Goal: Register for event/course: Sign up to attend an event or enroll in a course

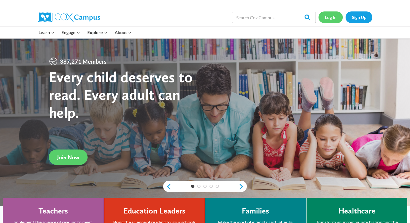
click at [332, 17] on link "Log In" at bounding box center [331, 16] width 24 height 11
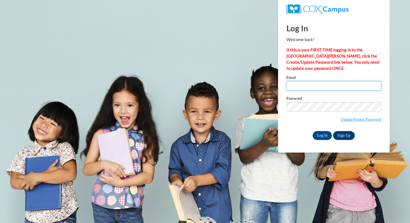
click at [323, 89] on input "Email" at bounding box center [334, 85] width 95 height 9
type input "abbyhm08@gmail.com"
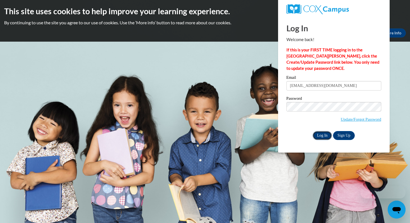
click at [327, 133] on input "Log In" at bounding box center [323, 135] width 20 height 9
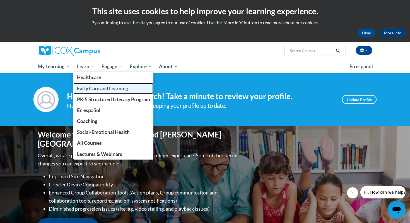
click at [104, 93] on link "Early Care and Learning" at bounding box center [113, 88] width 80 height 11
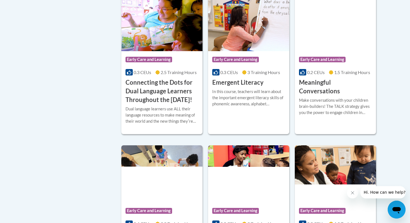
scroll to position [489, 0]
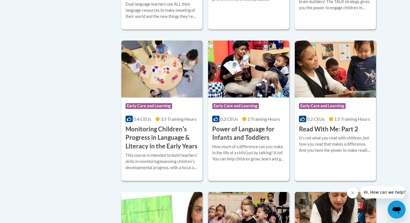
click at [249, 141] on h3 "Power of Language for Infants and Toddlers" at bounding box center [248, 133] width 73 height 17
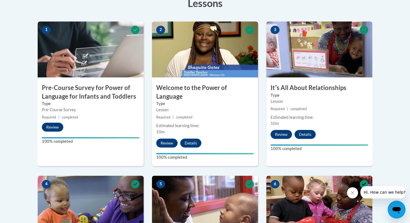
scroll to position [393, 0]
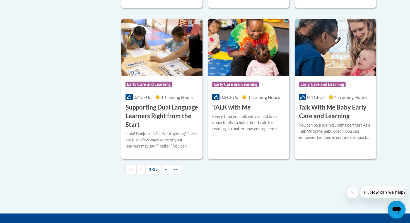
scroll to position [802, 0]
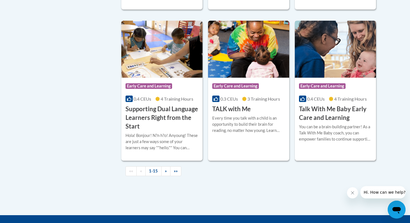
click at [310, 122] on h3 "Talk With Me Baby Early Care and Learning" at bounding box center [335, 113] width 73 height 17
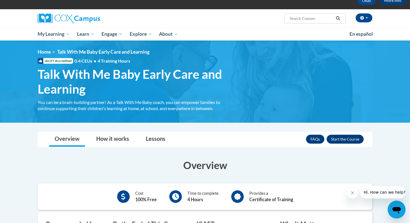
scroll to position [33, 0]
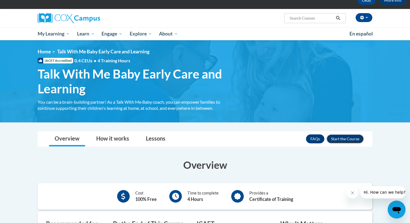
click at [346, 142] on button "Enroll" at bounding box center [345, 138] width 37 height 9
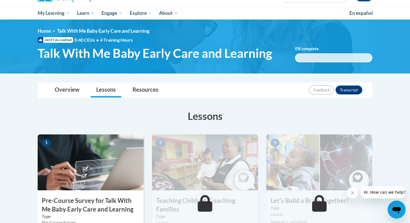
scroll to position [118, 0]
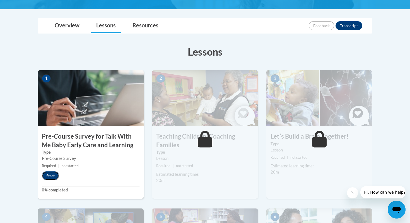
click at [51, 174] on button "Start" at bounding box center [50, 175] width 17 height 9
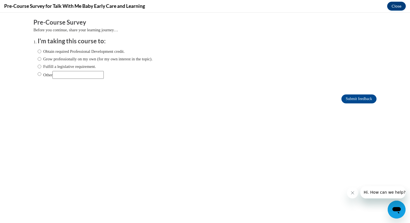
scroll to position [0, 0]
click at [41, 51] on input "Obtain required Professional Development credit." at bounding box center [40, 51] width 4 height 6
radio input "true"
click at [354, 95] on input "Submit feedback" at bounding box center [359, 98] width 35 height 9
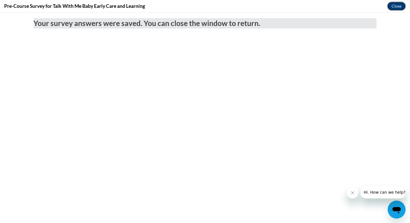
click at [397, 5] on button "Close" at bounding box center [396, 6] width 19 height 9
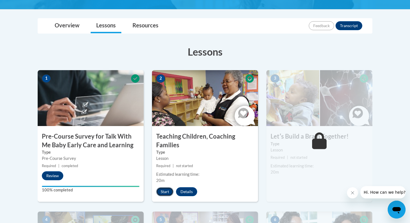
click at [172, 192] on button "Start" at bounding box center [164, 191] width 17 height 9
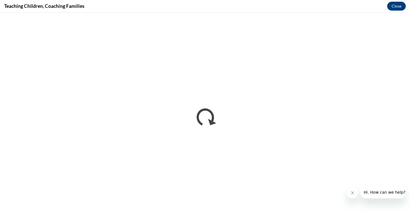
click at [351, 194] on icon "Close message from company" at bounding box center [353, 192] width 4 height 4
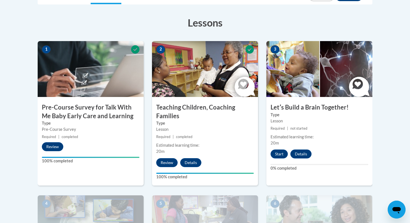
scroll to position [143, 0]
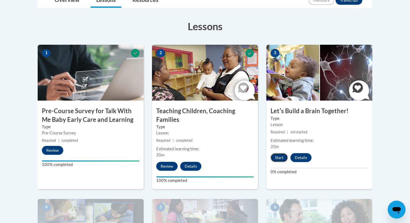
click at [281, 155] on button "Start" at bounding box center [279, 157] width 17 height 9
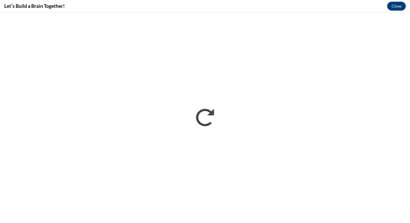
scroll to position [0, 0]
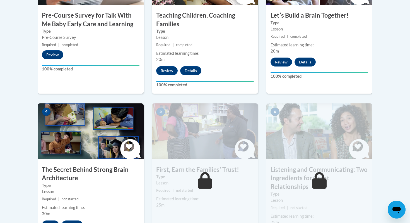
scroll to position [253, 0]
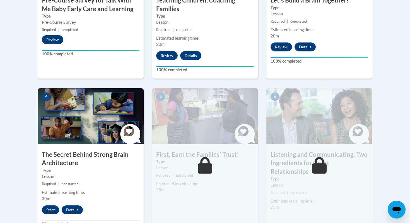
click at [109, 131] on img at bounding box center [91, 116] width 106 height 56
click at [47, 206] on button "Start" at bounding box center [50, 209] width 17 height 9
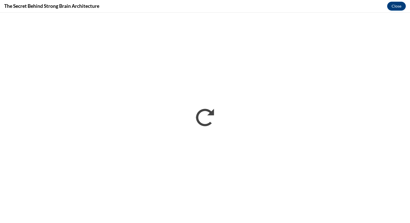
scroll to position [0, 0]
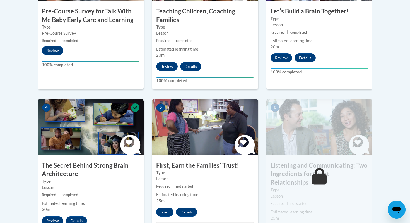
scroll to position [248, 0]
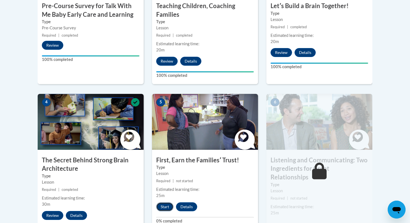
click at [168, 206] on button "Start" at bounding box center [164, 206] width 17 height 9
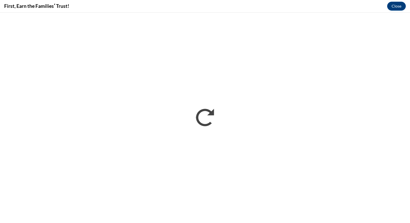
scroll to position [0, 0]
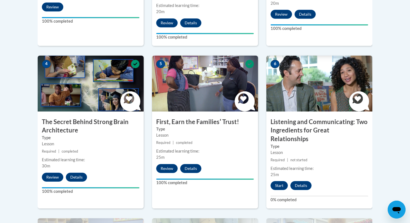
scroll to position [326, 0]
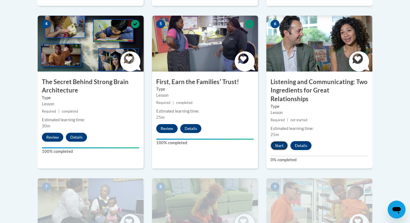
click at [278, 141] on button "Start" at bounding box center [279, 145] width 17 height 9
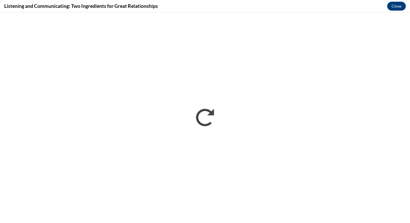
scroll to position [0, 0]
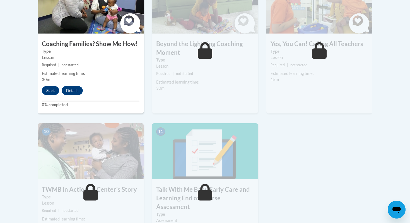
scroll to position [527, 0]
click at [53, 86] on button "Start" at bounding box center [50, 90] width 17 height 9
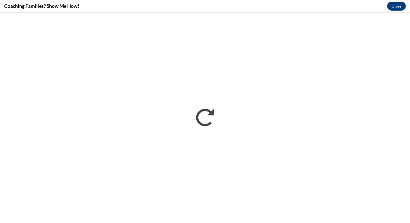
scroll to position [0, 0]
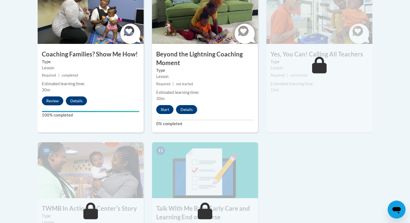
scroll to position [476, 0]
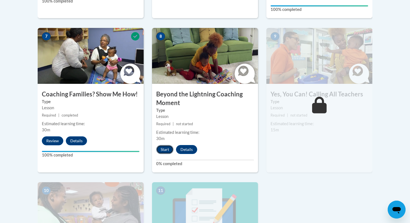
click at [170, 145] on button "Start" at bounding box center [164, 149] width 17 height 9
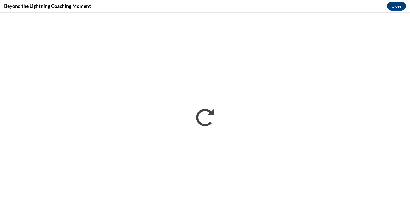
scroll to position [0, 0]
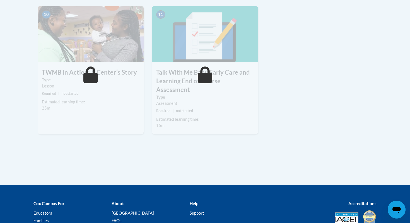
scroll to position [468, 0]
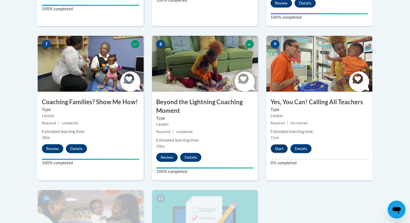
click at [282, 144] on button "Start" at bounding box center [279, 148] width 17 height 9
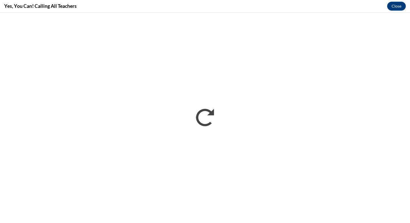
scroll to position [0, 0]
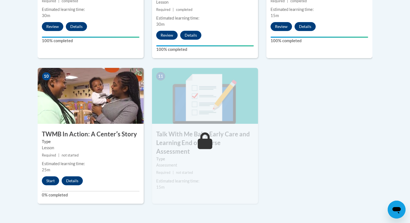
scroll to position [658, 0]
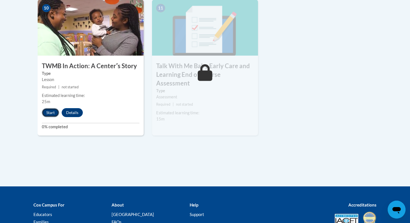
click at [45, 108] on button "Start" at bounding box center [50, 112] width 17 height 9
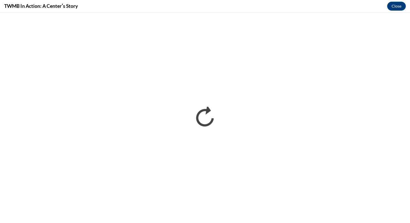
scroll to position [0, 0]
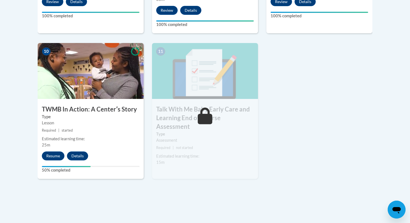
scroll to position [615, 0]
click at [55, 152] on button "Resume" at bounding box center [53, 156] width 23 height 9
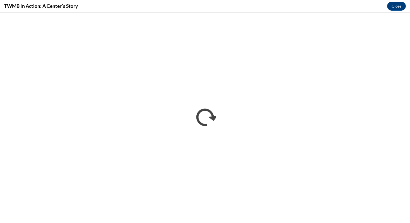
scroll to position [0, 0]
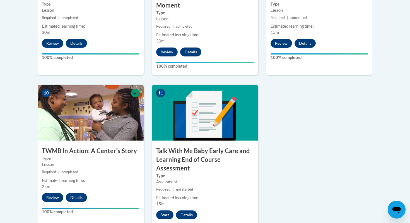
scroll to position [574, 0]
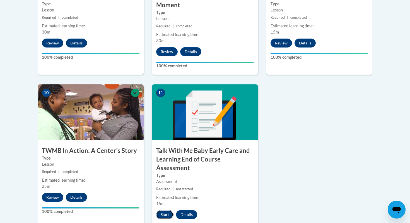
click at [165, 210] on button "Start" at bounding box center [164, 214] width 17 height 9
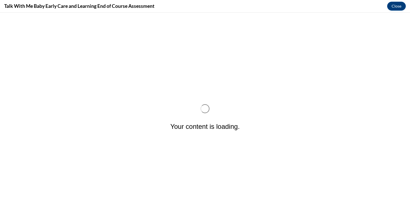
scroll to position [0, 0]
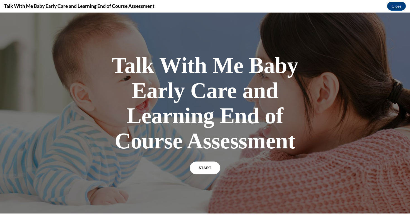
click at [196, 167] on link "START" at bounding box center [205, 167] width 30 height 13
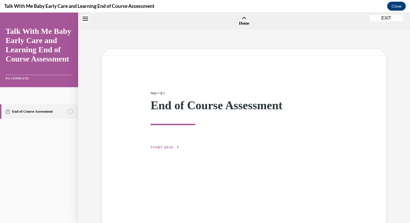
scroll to position [17, 0]
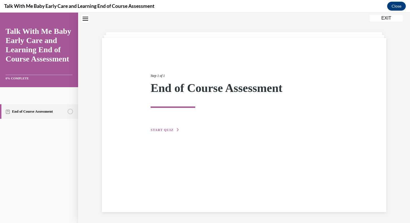
click at [160, 132] on button "START QUIZ" at bounding box center [165, 129] width 29 height 5
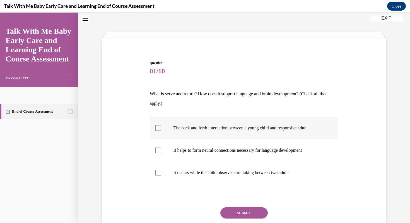
click at [153, 129] on label "The back and forth interaction between a young child and responsive adult" at bounding box center [244, 128] width 189 height 22
click at [155, 129] on input "The back and forth interaction between a young child and responsive adult" at bounding box center [158, 128] width 6 height 6
checkbox input "true"
click at [154, 148] on label "It helps to form neural connections necessary for language development" at bounding box center [244, 150] width 189 height 22
click at [155, 148] on input "It helps to form neural connections necessary for language development" at bounding box center [158, 150] width 6 height 6
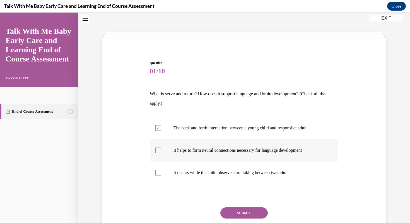
checkbox input "true"
click at [162, 168] on label "It occurs while the child observes turn taking between two adults" at bounding box center [244, 172] width 189 height 22
click at [161, 170] on input "It occurs while the child observes turn taking between two adults" at bounding box center [158, 173] width 6 height 6
checkbox input "true"
click at [188, 157] on label "It helps to form neural connections necessary for language development" at bounding box center [244, 150] width 189 height 22
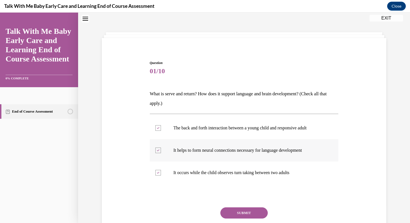
click at [161, 153] on input "It helps to form neural connections necessary for language development" at bounding box center [158, 150] width 6 height 6
checkbox input "false"
click at [190, 176] on label "It occurs while the child observes turn taking between two adults" at bounding box center [244, 172] width 189 height 22
click at [161, 175] on input "It occurs while the child observes turn taking between two adults" at bounding box center [158, 173] width 6 height 6
checkbox input "false"
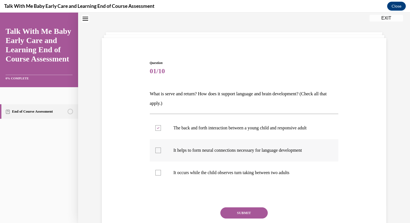
click at [184, 157] on label "It helps to form neural connections necessary for language development" at bounding box center [244, 150] width 189 height 22
click at [161, 153] on input "It helps to form neural connections necessary for language development" at bounding box center [158, 150] width 6 height 6
checkbox input "true"
click at [224, 205] on div "Question 01/10 What is serve and return? How does it support language and brain…" at bounding box center [244, 156] width 189 height 193
click at [227, 215] on button "SUBMIT" at bounding box center [244, 212] width 47 height 11
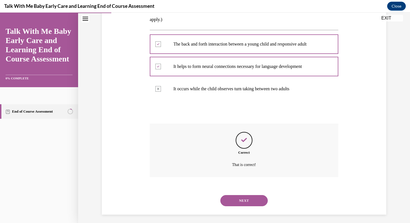
scroll to position [104, 0]
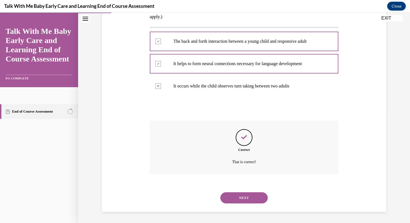
click at [227, 203] on button "NEXT" at bounding box center [244, 197] width 47 height 11
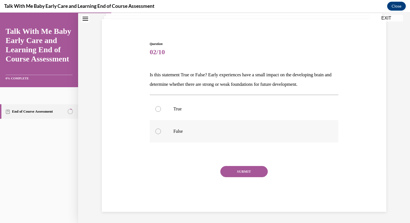
click at [158, 134] on label "False" at bounding box center [244, 131] width 189 height 22
click at [158, 134] on input "False" at bounding box center [158, 131] width 6 height 6
radio input "true"
click at [231, 174] on button "SUBMIT" at bounding box center [244, 171] width 47 height 11
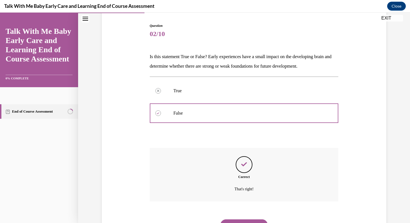
scroll to position [82, 0]
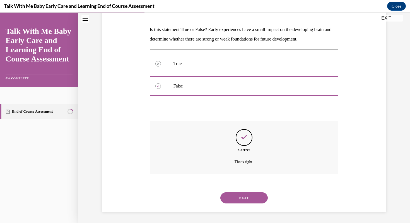
click at [235, 193] on button "NEXT" at bounding box center [244, 197] width 47 height 11
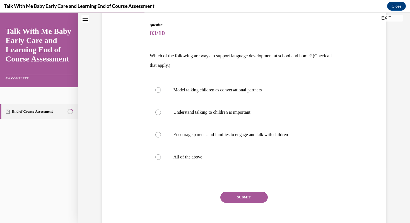
scroll to position [57, 0]
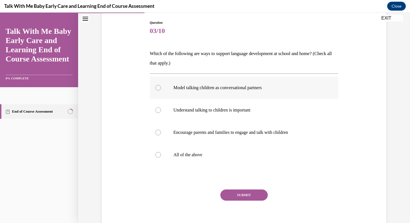
click at [206, 90] on p "Model talking children as conversational partners" at bounding box center [249, 88] width 151 height 6
click at [161, 90] on input "Model talking children as conversational partners" at bounding box center [158, 88] width 6 height 6
radio input "true"
click at [207, 109] on p "Understand talking to children is important" at bounding box center [249, 110] width 151 height 6
click at [161, 109] on input "Understand talking to children is important" at bounding box center [158, 110] width 6 height 6
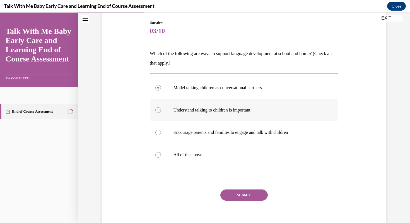
radio input "true"
click at [208, 155] on p "All of the above" at bounding box center [249, 155] width 151 height 6
click at [161, 155] on input "All of the above" at bounding box center [158, 155] width 6 height 6
radio input "true"
click at [223, 182] on div "Question 03/10 Which of the following are ways to support language development …" at bounding box center [244, 127] width 189 height 215
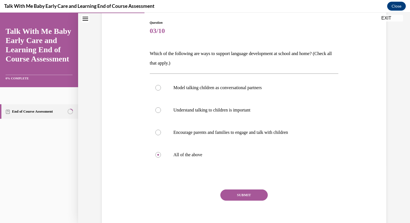
click at [225, 195] on button "SUBMIT" at bounding box center [244, 194] width 47 height 11
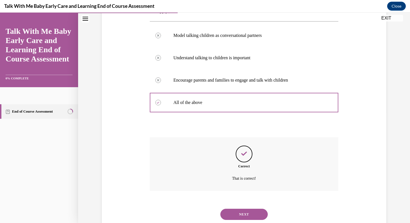
scroll to position [126, 0]
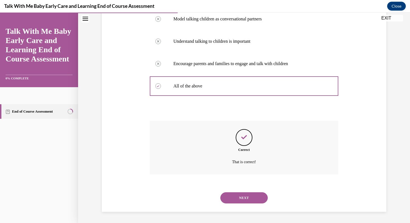
click at [225, 195] on button "NEXT" at bounding box center [244, 197] width 47 height 11
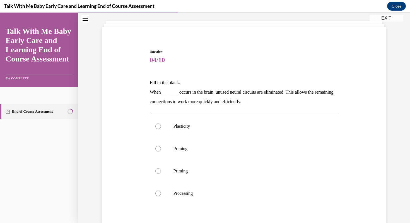
scroll to position [29, 0]
click at [225, 195] on p "Processing" at bounding box center [249, 193] width 151 height 6
click at [161, 195] on input "Processing" at bounding box center [158, 193] width 6 height 6
radio input "true"
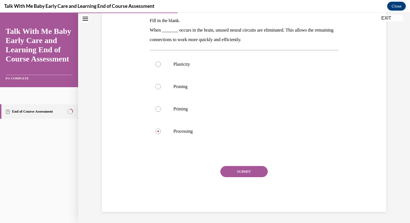
click at [236, 173] on button "SUBMIT" at bounding box center [244, 171] width 47 height 11
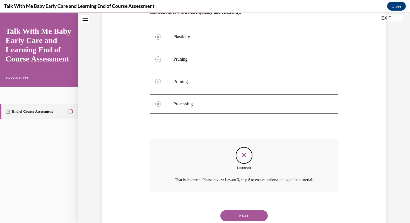
scroll to position [142, 0]
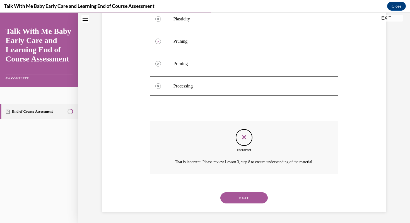
click at [237, 194] on button "NEXT" at bounding box center [244, 197] width 47 height 11
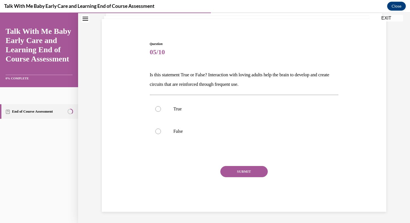
scroll to position [36, 0]
click at [176, 103] on label "True" at bounding box center [244, 109] width 189 height 22
click at [161, 106] on input "True" at bounding box center [158, 109] width 6 height 6
radio input "true"
click at [241, 178] on div "SUBMIT" at bounding box center [244, 180] width 189 height 28
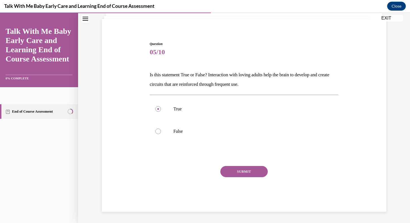
click at [241, 173] on button "SUBMIT" at bounding box center [244, 171] width 47 height 11
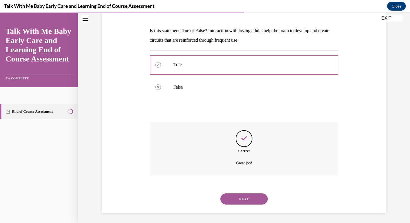
scroll to position [82, 0]
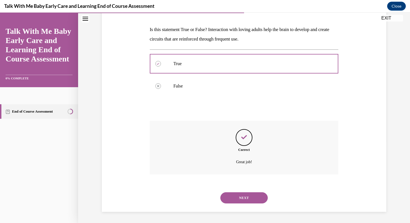
click at [241, 199] on button "NEXT" at bounding box center [244, 197] width 47 height 11
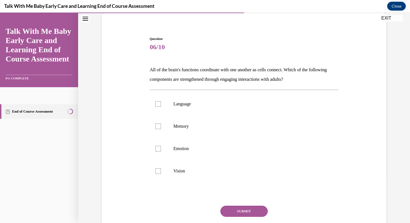
scroll to position [42, 0]
click at [157, 109] on label "Language" at bounding box center [244, 103] width 189 height 22
click at [157, 106] on input "Language" at bounding box center [158, 103] width 6 height 6
checkbox input "true"
click at [160, 130] on label "Memory" at bounding box center [244, 125] width 189 height 22
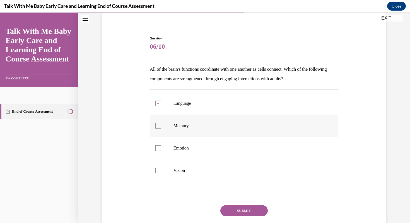
click at [160, 128] on input "Memory" at bounding box center [158, 126] width 6 height 6
checkbox input "true"
click at [162, 147] on label "Emotion" at bounding box center [244, 148] width 189 height 22
click at [161, 147] on input "Emotion" at bounding box center [158, 148] width 6 height 6
checkbox input "true"
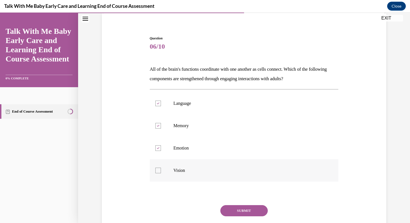
click at [161, 166] on label "Vision" at bounding box center [244, 170] width 189 height 22
click at [161, 167] on input "Vision" at bounding box center [158, 170] width 6 height 6
checkbox input "true"
click at [218, 202] on div "Question 06/10 All of the brain's functions coordinate with one another as cell…" at bounding box center [244, 143] width 189 height 215
click at [225, 207] on button "SUBMIT" at bounding box center [244, 210] width 47 height 11
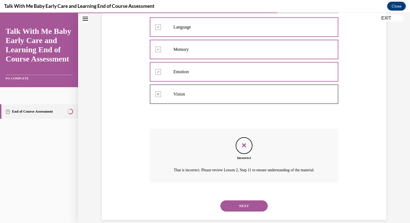
scroll to position [133, 0]
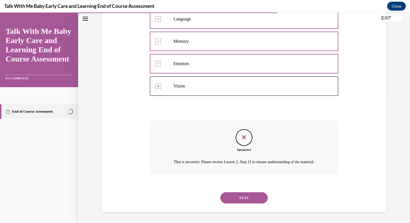
click at [236, 203] on button "NEXT" at bounding box center [244, 197] width 47 height 11
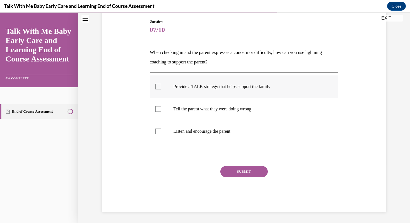
click at [156, 87] on div at bounding box center [158, 87] width 6 height 6
click at [156, 87] on input "Provide a TALK strategy that helps support the family" at bounding box center [158, 87] width 6 height 6
checkbox input "true"
click at [246, 176] on button "SUBMIT" at bounding box center [244, 171] width 47 height 11
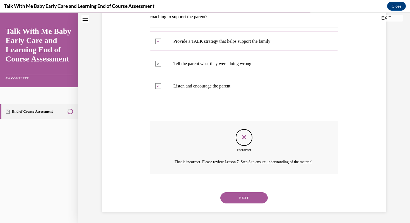
scroll to position [110, 0]
click at [249, 196] on button "NEXT" at bounding box center [244, 197] width 47 height 11
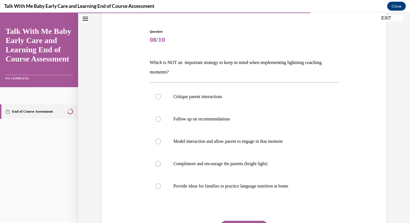
scroll to position [48, 0]
click at [207, 197] on label "Provide ideas for families to practice language nutrition at home" at bounding box center [244, 186] width 189 height 22
click at [161, 189] on input "Provide ideas for families to practice language nutrition at home" at bounding box center [158, 186] width 6 height 6
radio input "true"
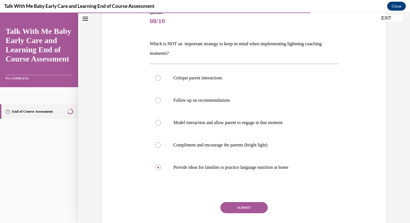
click at [239, 205] on button "SUBMIT" at bounding box center [244, 207] width 47 height 11
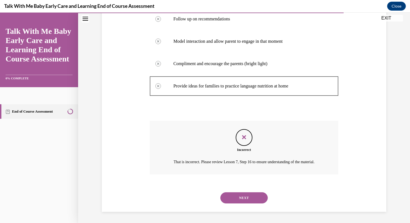
scroll to position [155, 0]
click at [239, 205] on div "NEXT" at bounding box center [244, 197] width 189 height 22
click at [239, 203] on div "NEXT" at bounding box center [244, 197] width 189 height 22
click at [239, 201] on button "NEXT" at bounding box center [244, 197] width 47 height 11
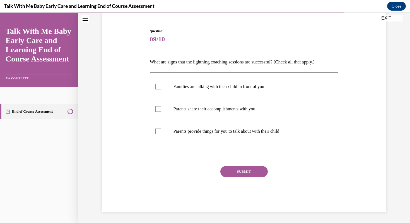
scroll to position [49, 0]
click at [156, 78] on label "Families are talking with their child in front of you" at bounding box center [244, 86] width 189 height 22
click at [156, 84] on input "Families are talking with their child in front of you" at bounding box center [158, 87] width 6 height 6
checkbox input "true"
click at [228, 164] on div "Question 09/10 What are signs that the lightning coaching sessions are successf…" at bounding box center [244, 119] width 189 height 183
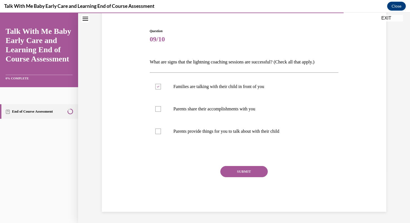
click at [229, 168] on button "SUBMIT" at bounding box center [244, 171] width 47 height 11
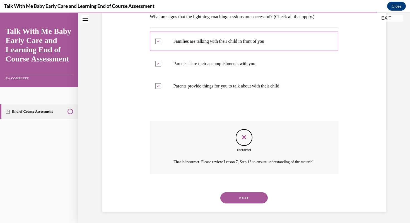
scroll to position [101, 0]
click at [239, 190] on div "NEXT" at bounding box center [244, 197] width 189 height 22
click at [239, 195] on button "NEXT" at bounding box center [244, 197] width 47 height 11
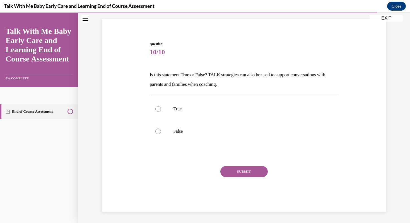
scroll to position [36, 0]
click at [167, 112] on label "True" at bounding box center [244, 109] width 189 height 22
click at [161, 112] on input "True" at bounding box center [158, 109] width 6 height 6
radio input "true"
click at [231, 164] on div "Question 10/10 Is this statement True or False? TALK strategies can also be use…" at bounding box center [244, 126] width 189 height 170
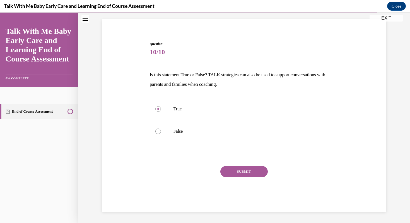
click at [231, 170] on button "SUBMIT" at bounding box center [244, 171] width 47 height 11
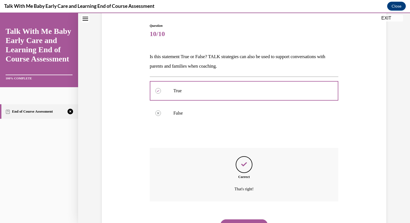
scroll to position [82, 0]
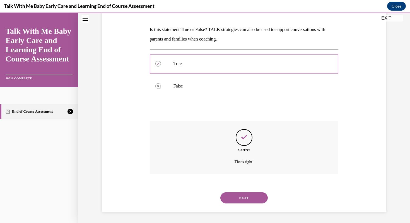
click at [237, 190] on div "NEXT" at bounding box center [244, 197] width 189 height 22
click at [237, 198] on button "NEXT" at bounding box center [244, 197] width 47 height 11
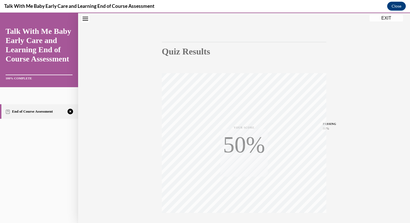
scroll to position [76, 0]
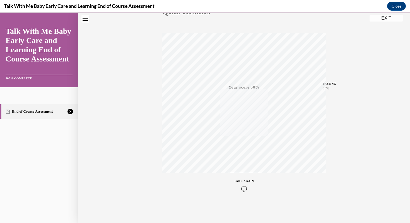
click at [241, 187] on icon "button" at bounding box center [244, 189] width 20 height 6
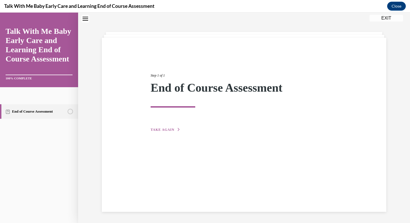
click at [176, 127] on button "TAKE AGAIN" at bounding box center [166, 129] width 30 height 5
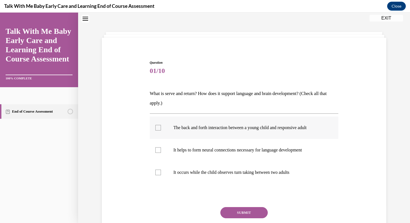
click at [155, 131] on label "The back and forth interaction between a young child and responsive adult" at bounding box center [244, 127] width 189 height 22
click at [155, 130] on input "The back and forth interaction between a young child and responsive adult" at bounding box center [158, 128] width 6 height 6
checkbox input "true"
click at [158, 150] on div at bounding box center [158, 150] width 6 height 6
click at [158, 150] on input "It helps to form neural connections necessary for language development" at bounding box center [158, 150] width 6 height 6
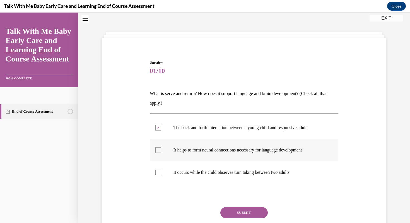
checkbox input "true"
click at [161, 171] on label "It occurs while the child observes turn taking between two adults" at bounding box center [244, 172] width 189 height 22
click at [161, 171] on input "It occurs while the child observes turn taking between two adults" at bounding box center [158, 172] width 6 height 6
click at [161, 178] on label "It occurs while the child observes turn taking between two adults" at bounding box center [244, 172] width 189 height 22
click at [161, 175] on input "It occurs while the child observes turn taking between two adults" at bounding box center [158, 172] width 6 height 6
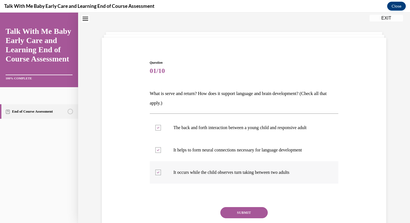
checkbox input "false"
click at [221, 210] on button "SUBMIT" at bounding box center [244, 212] width 47 height 11
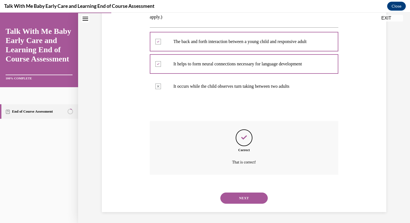
scroll to position [104, 0]
click at [234, 203] on div "NEXT" at bounding box center [244, 197] width 189 height 22
click at [233, 197] on button "NEXT" at bounding box center [244, 197] width 47 height 11
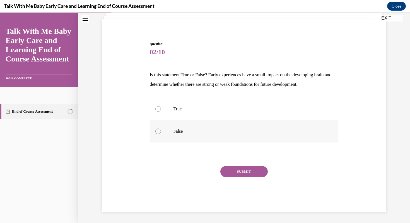
click at [160, 136] on label "False" at bounding box center [244, 131] width 189 height 22
click at [160, 134] on input "False" at bounding box center [158, 131] width 6 height 6
radio input "true"
click at [243, 170] on button "SUBMIT" at bounding box center [244, 171] width 47 height 11
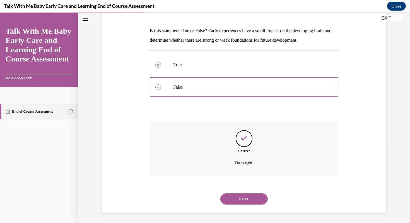
scroll to position [82, 0]
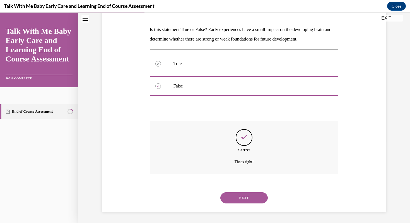
click at [246, 203] on div "NEXT" at bounding box center [244, 197] width 189 height 22
click at [246, 198] on button "NEXT" at bounding box center [244, 197] width 47 height 11
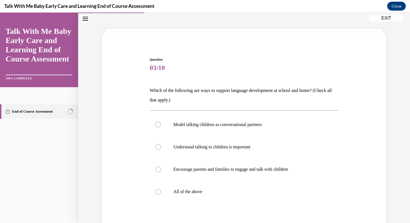
scroll to position [26, 0]
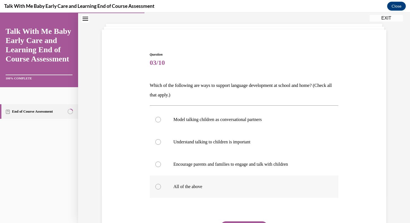
click at [162, 190] on label "All of the above" at bounding box center [244, 186] width 189 height 22
click at [161, 189] on input "All of the above" at bounding box center [158, 187] width 6 height 6
radio input "true"
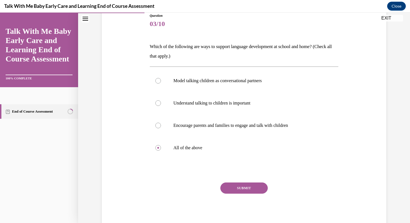
click at [255, 189] on button "SUBMIT" at bounding box center [244, 187] width 47 height 11
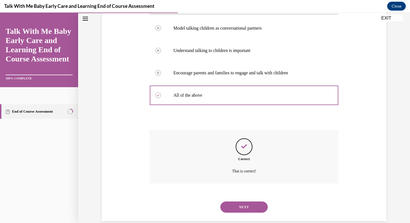
scroll to position [126, 0]
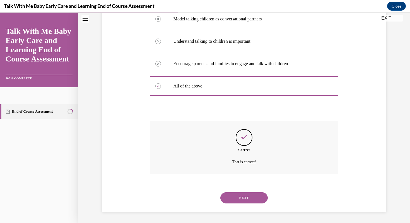
click at [255, 197] on button "NEXT" at bounding box center [244, 197] width 47 height 11
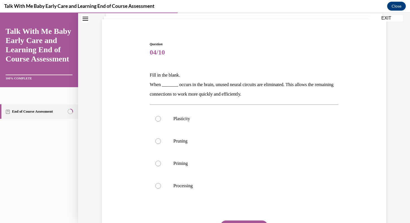
scroll to position [40, 0]
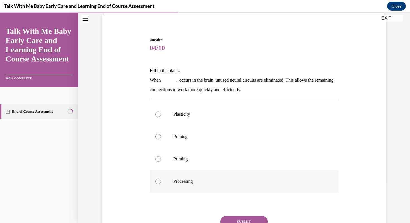
click at [155, 185] on label "Processing" at bounding box center [244, 181] width 189 height 22
click at [155, 184] on input "Processing" at bounding box center [158, 181] width 6 height 6
radio input "true"
click at [225, 221] on button "SUBMIT" at bounding box center [244, 221] width 47 height 11
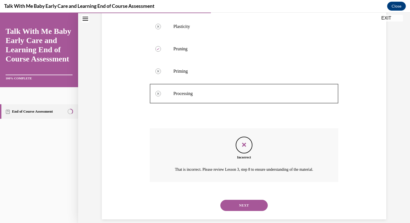
scroll to position [131, 0]
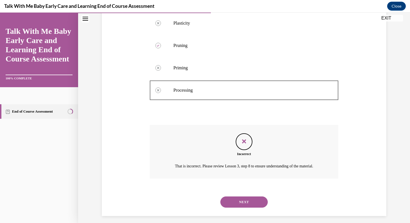
click at [234, 201] on div "NEXT" at bounding box center [244, 202] width 189 height 22
click at [234, 203] on button "NEXT" at bounding box center [244, 201] width 47 height 11
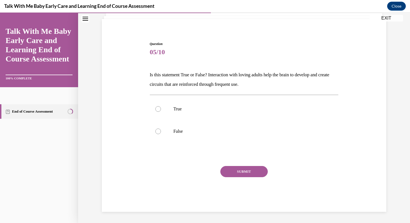
scroll to position [36, 0]
click at [168, 123] on label "False" at bounding box center [244, 131] width 189 height 22
click at [161, 128] on input "False" at bounding box center [158, 131] width 6 height 6
radio input "true"
click at [171, 118] on label "True" at bounding box center [244, 109] width 189 height 22
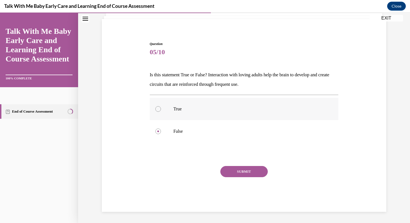
click at [161, 112] on input "True" at bounding box center [158, 109] width 6 height 6
radio input "true"
click at [224, 170] on button "SUBMIT" at bounding box center [244, 171] width 47 height 11
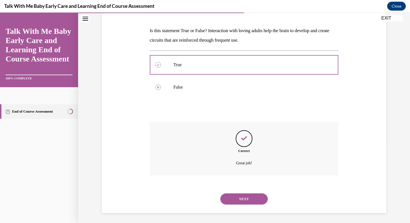
scroll to position [82, 0]
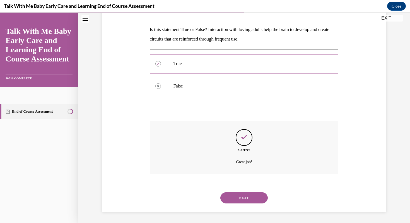
click at [241, 195] on button "NEXT" at bounding box center [244, 197] width 47 height 11
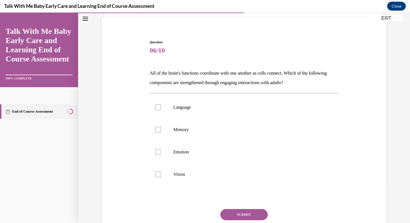
scroll to position [39, 0]
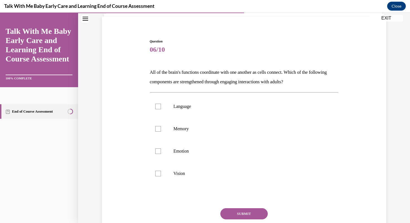
click at [149, 106] on div "Question 06/10 All of the brain's functions coordinate with one another as cell…" at bounding box center [244, 141] width 192 height 223
click at [153, 107] on label "Language" at bounding box center [244, 106] width 189 height 22
click at [155, 107] on input "Language" at bounding box center [158, 107] width 6 height 6
checkbox input "true"
click at [154, 123] on label "Memory" at bounding box center [244, 129] width 189 height 22
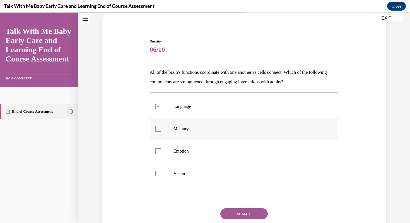
click at [155, 126] on input "Memory" at bounding box center [158, 129] width 6 height 6
checkbox input "true"
click at [156, 154] on label "Emotion" at bounding box center [244, 151] width 189 height 22
click at [156, 154] on input "Emotion" at bounding box center [158, 151] width 6 height 6
checkbox input "true"
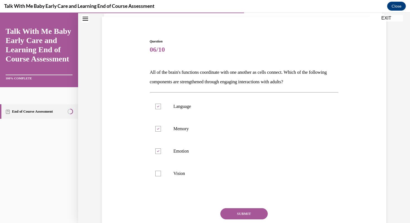
click at [224, 212] on button "SUBMIT" at bounding box center [244, 213] width 47 height 11
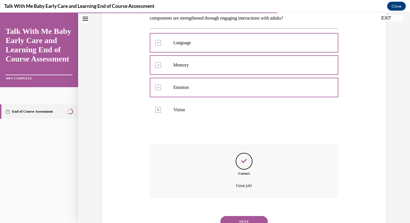
scroll to position [126, 0]
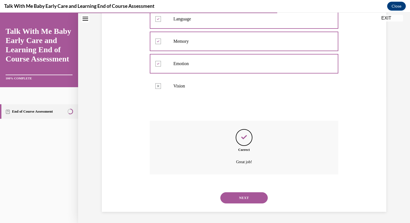
click at [242, 204] on div "NEXT" at bounding box center [244, 197] width 189 height 22
click at [242, 201] on button "NEXT" at bounding box center [244, 197] width 47 height 11
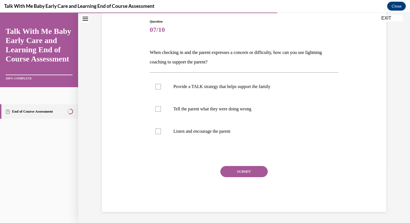
scroll to position [59, 0]
click at [166, 91] on label "Provide a TALK strategy that helps support the family" at bounding box center [244, 86] width 189 height 22
click at [161, 89] on input "Provide a TALK strategy that helps support the family" at bounding box center [158, 87] width 6 height 6
checkbox input "true"
click at [156, 132] on div at bounding box center [158, 131] width 6 height 6
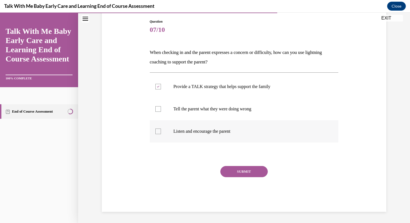
click at [156, 132] on input "Listen and encourage the parent" at bounding box center [158, 131] width 6 height 6
checkbox input "true"
click at [232, 174] on button "SUBMIT" at bounding box center [244, 171] width 47 height 11
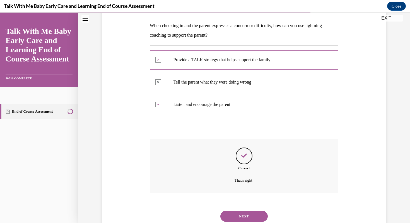
scroll to position [104, 0]
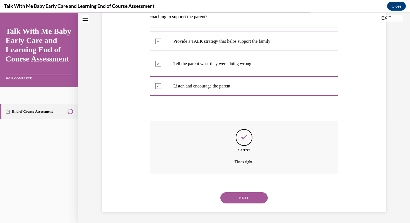
click at [237, 195] on button "NEXT" at bounding box center [244, 197] width 47 height 11
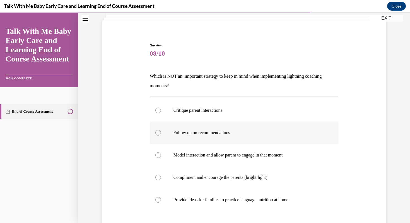
scroll to position [36, 0]
click at [155, 110] on label "Critique parent interactions" at bounding box center [244, 109] width 189 height 22
click at [155, 110] on input "Critique parent interactions" at bounding box center [158, 110] width 6 height 6
radio input "true"
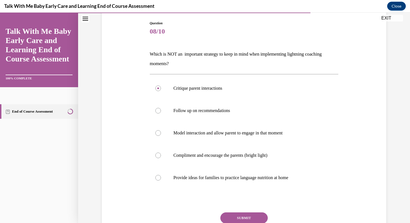
scroll to position [58, 0]
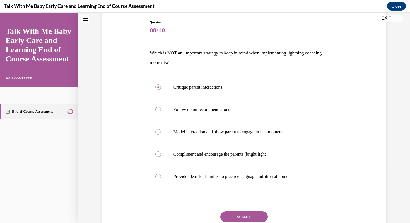
click at [225, 214] on button "SUBMIT" at bounding box center [244, 216] width 47 height 11
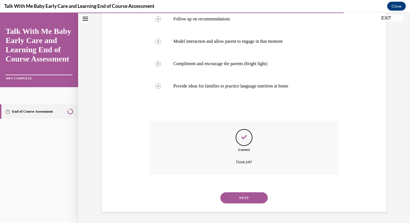
click at [233, 203] on button "NEXT" at bounding box center [244, 197] width 47 height 11
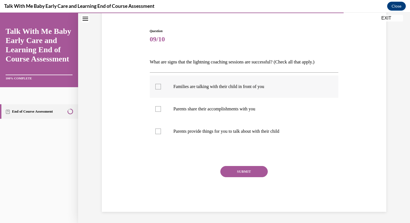
click at [157, 87] on div at bounding box center [158, 87] width 6 height 6
click at [157, 87] on input "Families are talking with their child in front of you" at bounding box center [158, 87] width 6 height 6
checkbox input "true"
click at [160, 107] on div at bounding box center [158, 109] width 6 height 6
click at [160, 107] on input "Parents share their accomplishments with you" at bounding box center [158, 109] width 6 height 6
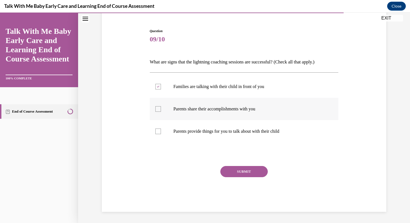
checkbox input "true"
click at [160, 127] on label "Parents provide things for you to talk about with their child" at bounding box center [244, 131] width 189 height 22
click at [160, 128] on input "Parents provide things for you to talk about with their child" at bounding box center [158, 131] width 6 height 6
checkbox input "true"
click at [239, 166] on button "SUBMIT" at bounding box center [244, 171] width 47 height 11
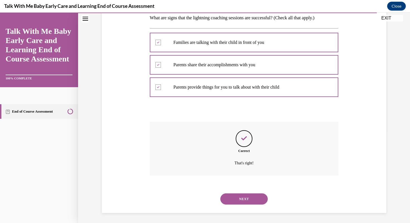
scroll to position [94, 0]
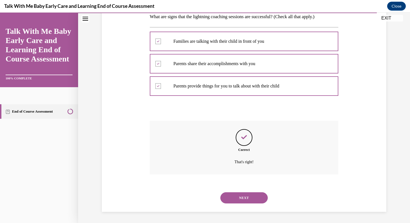
click at [246, 188] on div "NEXT" at bounding box center [244, 197] width 189 height 22
click at [246, 192] on button "NEXT" at bounding box center [244, 197] width 47 height 11
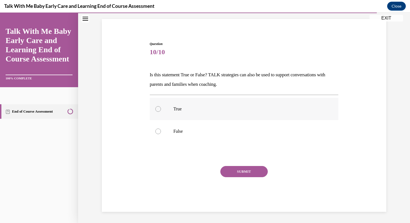
click at [164, 108] on label "True" at bounding box center [244, 109] width 189 height 22
click at [161, 108] on input "True" at bounding box center [158, 109] width 6 height 6
radio input "true"
click at [242, 169] on button "SUBMIT" at bounding box center [244, 171] width 47 height 11
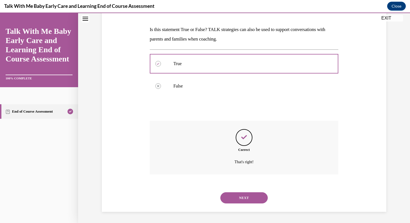
click at [250, 193] on button "NEXT" at bounding box center [244, 197] width 47 height 11
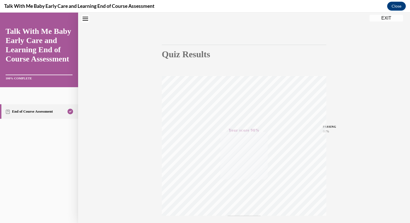
scroll to position [0, 0]
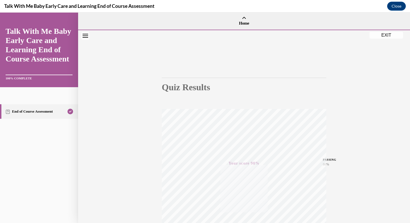
click at [380, 36] on button "EXIT" at bounding box center [386, 35] width 33 height 7
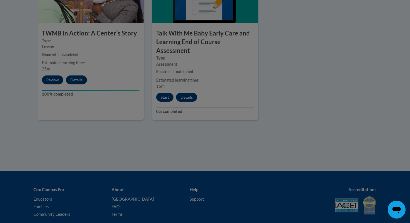
scroll to position [714, 0]
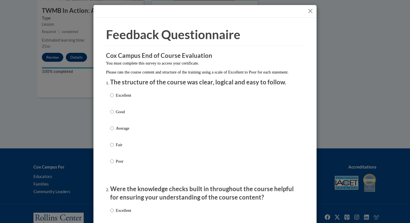
click at [157, 99] on div "Excellent Good Average Fair Poor" at bounding box center [205, 134] width 190 height 91
click at [111, 98] on input "Excellent" at bounding box center [112, 95] width 4 height 6
radio input "true"
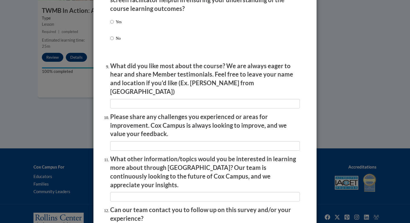
scroll to position [938, 0]
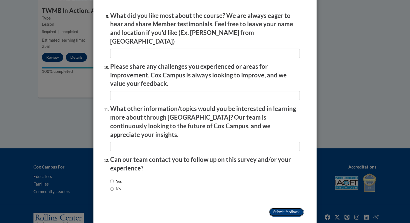
click at [275, 207] on input "Submit feedback" at bounding box center [286, 211] width 35 height 9
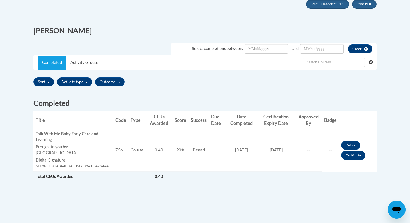
scroll to position [142, 0]
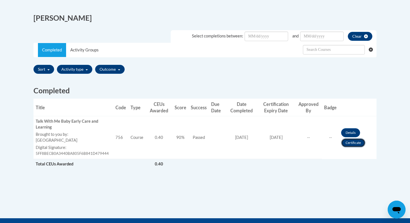
click at [363, 144] on link "Certificate" at bounding box center [353, 142] width 24 height 9
